Goal: Find specific page/section: Find specific page/section

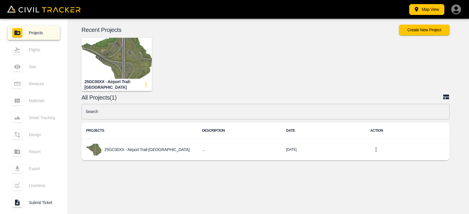
click at [116, 61] on img "button" at bounding box center [116, 58] width 70 height 41
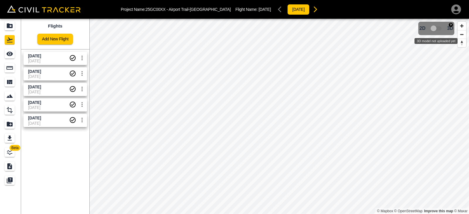
click at [436, 27] on span "3D model not uploaded yet" at bounding box center [436, 28] width 17 height 11
click at [50, 78] on span "[DATE]" at bounding box center [48, 76] width 41 height 5
click at [438, 29] on span "3D model not uploaded yet" at bounding box center [436, 28] width 17 height 11
click at [438, 28] on span "3D model not uploaded yet" at bounding box center [436, 28] width 17 height 11
click at [44, 91] on span "[DATE]" at bounding box center [48, 92] width 41 height 5
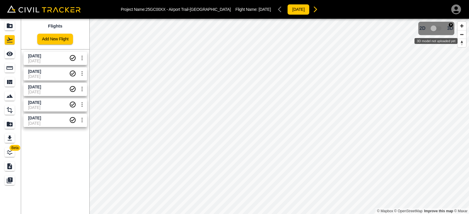
click at [439, 28] on span "3D model not uploaded yet" at bounding box center [436, 28] width 17 height 11
click at [59, 122] on span "[DATE]" at bounding box center [48, 123] width 41 height 5
click at [437, 28] on span "3D model not uploaded yet" at bounding box center [436, 28] width 17 height 11
click at [452, 22] on div "2D 3D" at bounding box center [436, 28] width 36 height 13
click at [449, 24] on img "button" at bounding box center [451, 25] width 4 height 4
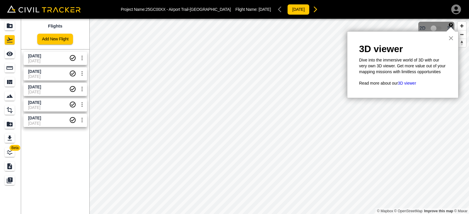
click at [452, 38] on button "×" at bounding box center [451, 37] width 6 height 9
